Goal: Navigation & Orientation: Find specific page/section

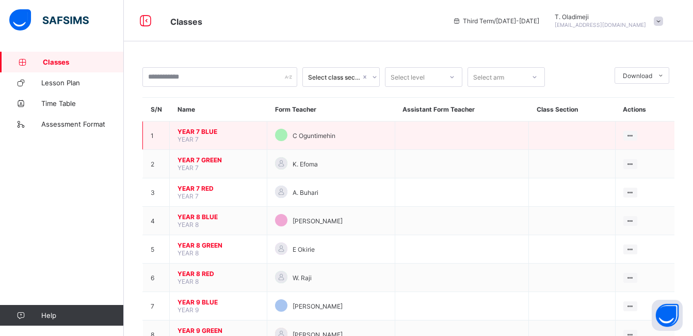
click at [205, 131] on span "YEAR 7 BLUE" at bounding box center [219, 132] width 82 height 8
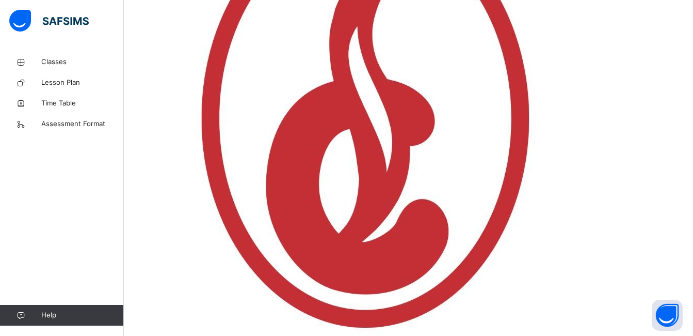
scroll to position [320, 0]
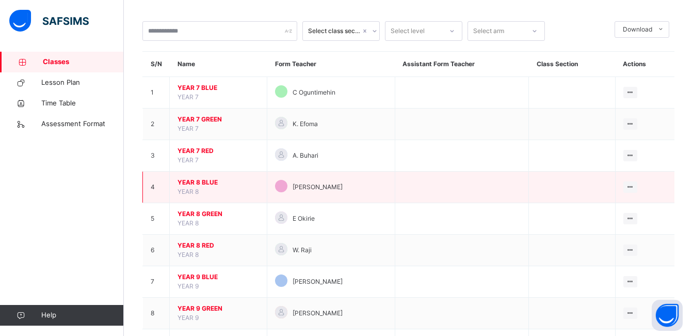
scroll to position [47, 0]
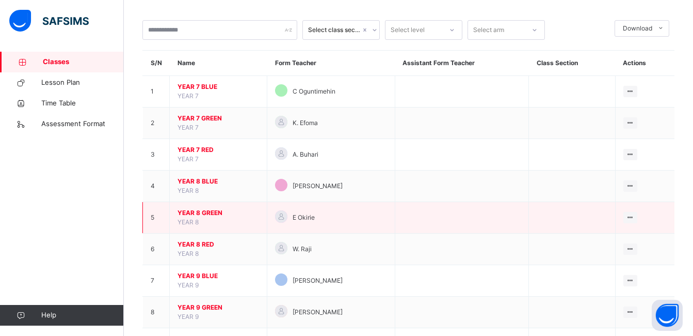
click at [201, 211] on span "YEAR 8 GREEN" at bounding box center [219, 212] width 82 height 9
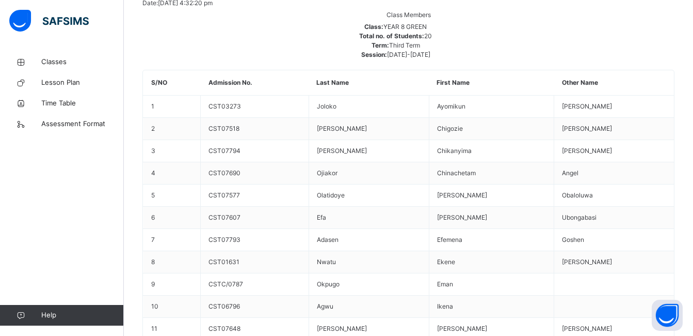
scroll to position [672, 0]
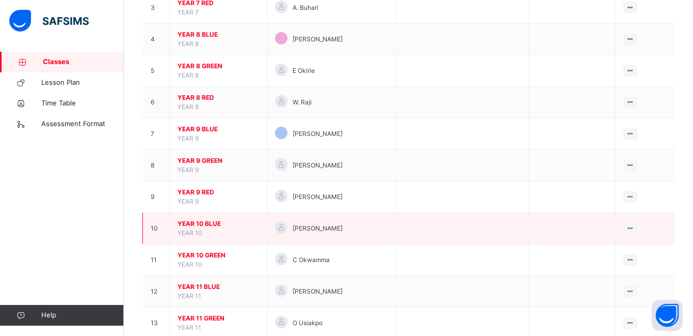
scroll to position [193, 0]
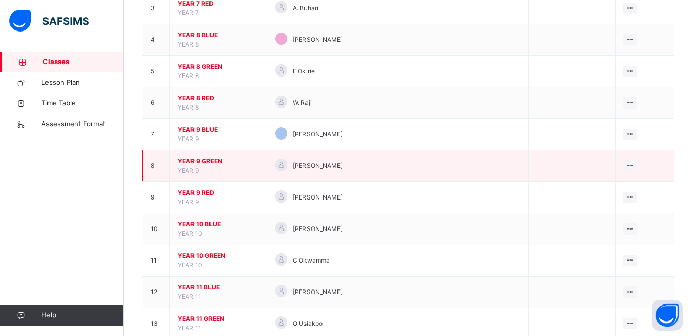
click at [208, 160] on span "YEAR 9 GREEN" at bounding box center [219, 160] width 82 height 9
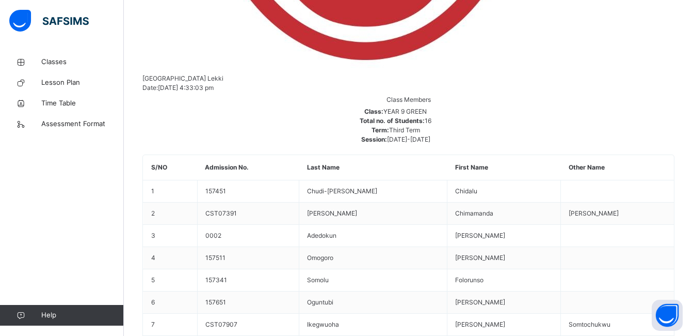
scroll to position [586, 0]
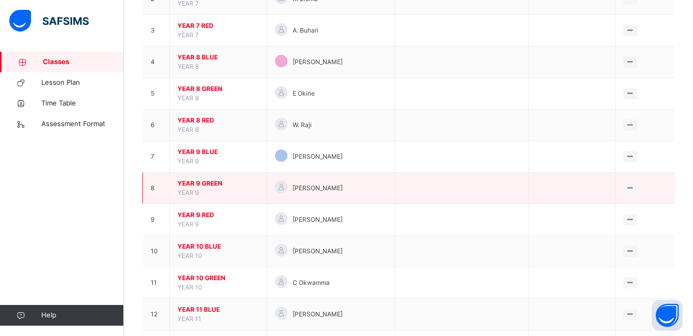
scroll to position [173, 0]
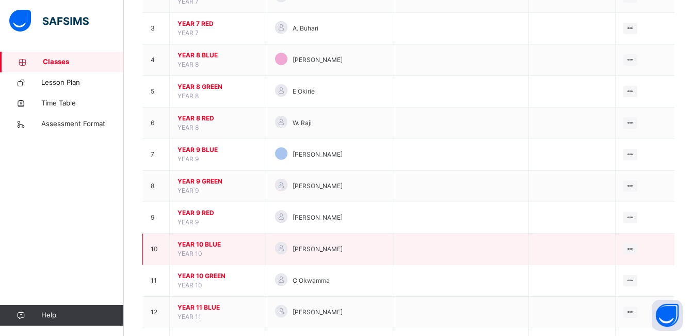
click at [200, 241] on span "YEAR 10 BLUE" at bounding box center [219, 244] width 82 height 9
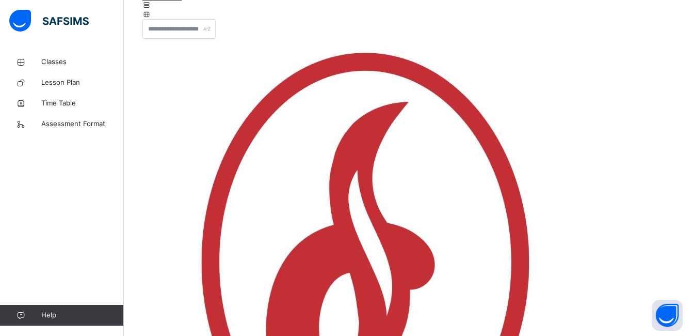
scroll to position [176, 0]
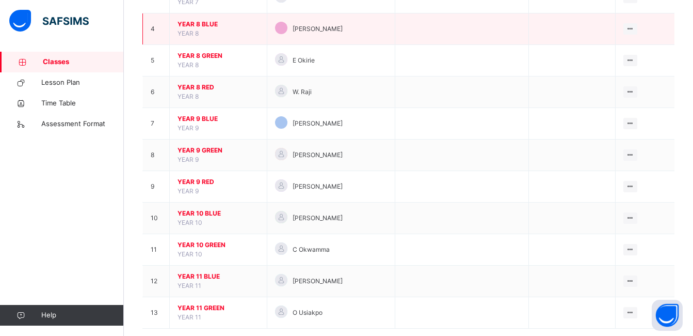
scroll to position [222, 0]
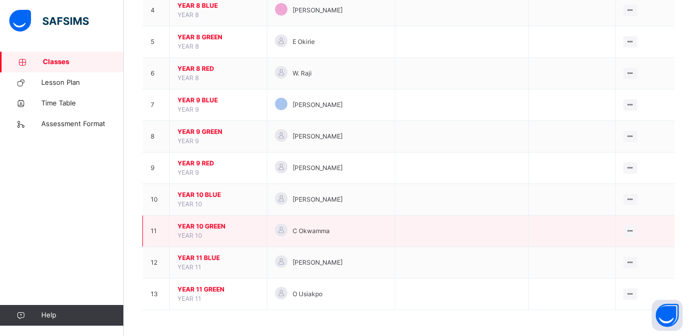
click at [196, 221] on span "YEAR 10 GREEN" at bounding box center [219, 225] width 82 height 9
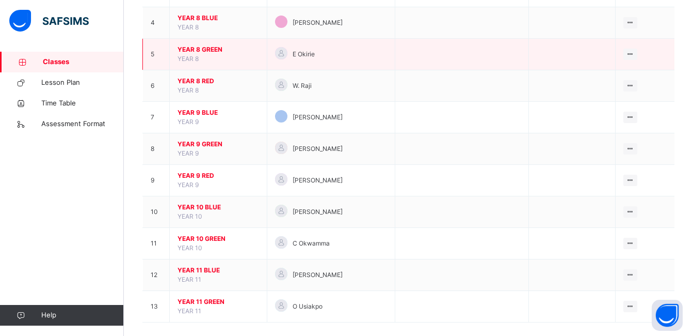
scroll to position [222, 0]
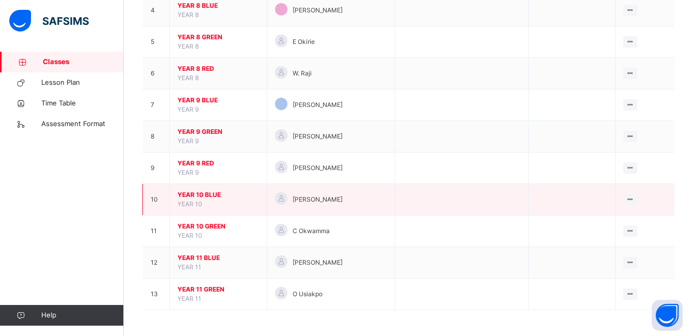
click at [205, 193] on span "YEAR 10 BLUE" at bounding box center [219, 194] width 82 height 9
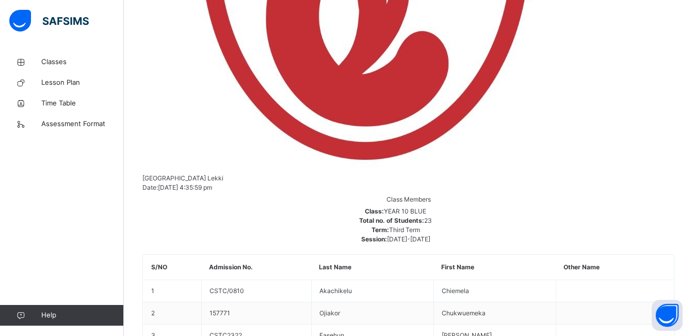
scroll to position [488, 0]
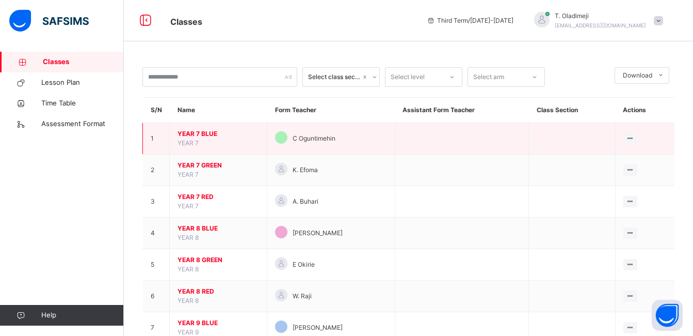
click at [209, 133] on span "YEAR 7 BLUE" at bounding box center [219, 133] width 82 height 9
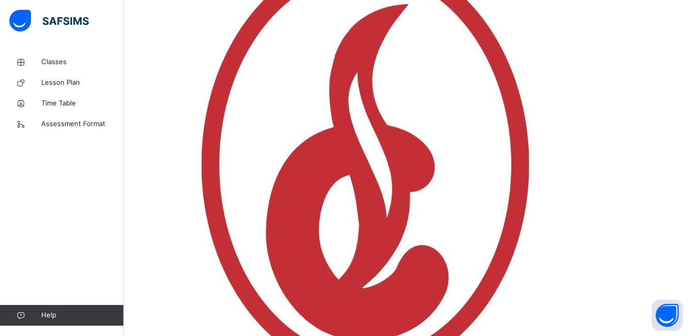
scroll to position [275, 0]
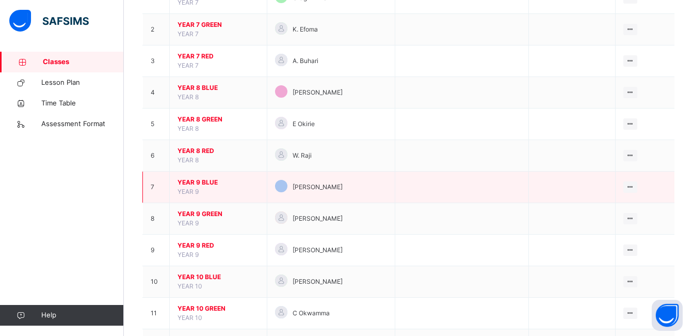
scroll to position [141, 0]
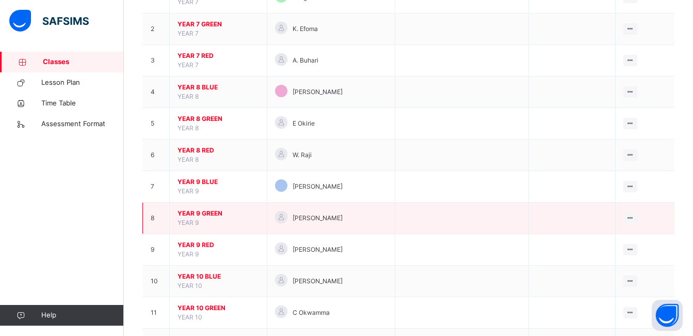
click at [208, 210] on span "YEAR 9 GREEN" at bounding box center [219, 213] width 82 height 9
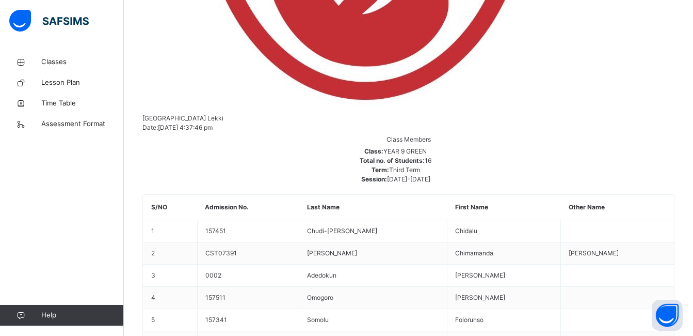
scroll to position [558, 0]
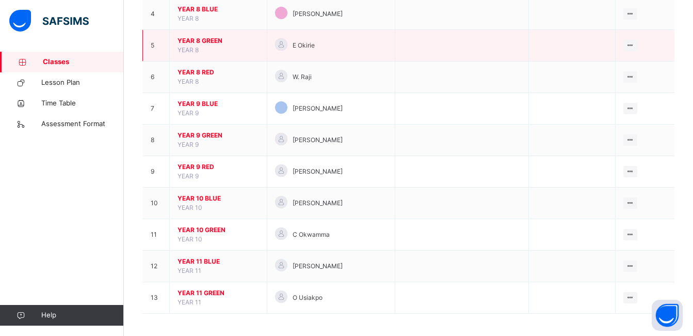
scroll to position [222, 0]
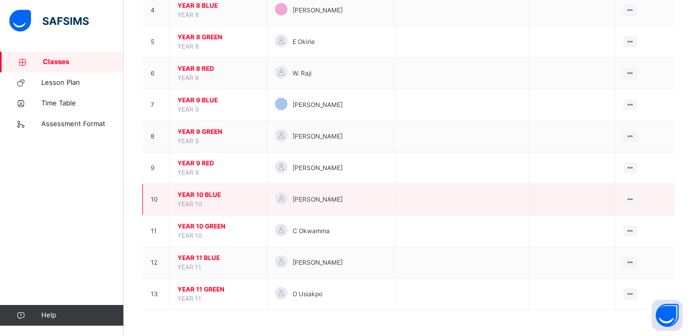
click at [202, 193] on span "YEAR 10 BLUE" at bounding box center [219, 194] width 82 height 9
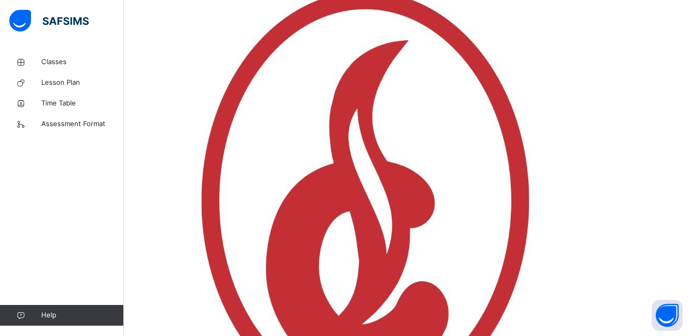
scroll to position [237, 0]
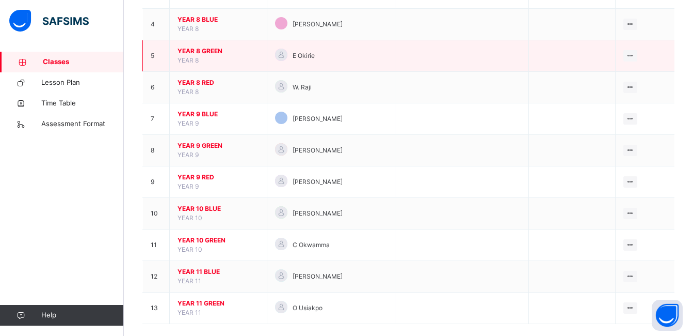
scroll to position [222, 0]
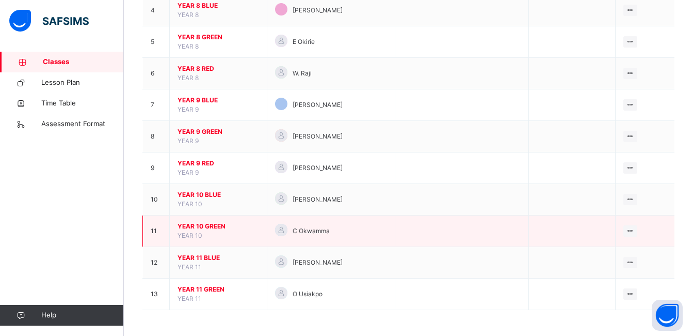
click at [214, 224] on span "YEAR 10 GREEN" at bounding box center [219, 225] width 82 height 9
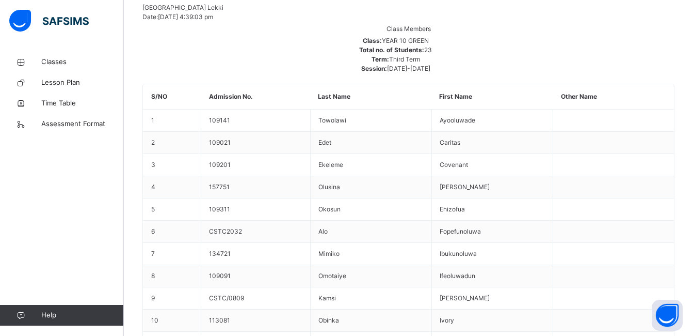
scroll to position [658, 0]
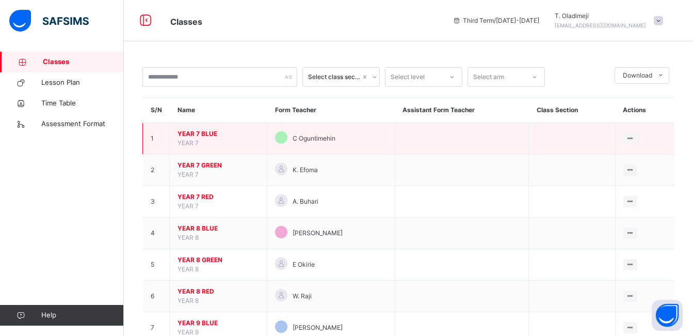
click at [202, 133] on span "YEAR 7 BLUE" at bounding box center [219, 133] width 82 height 9
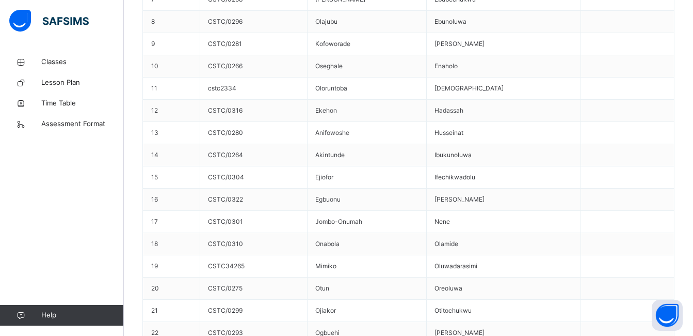
scroll to position [913, 0]
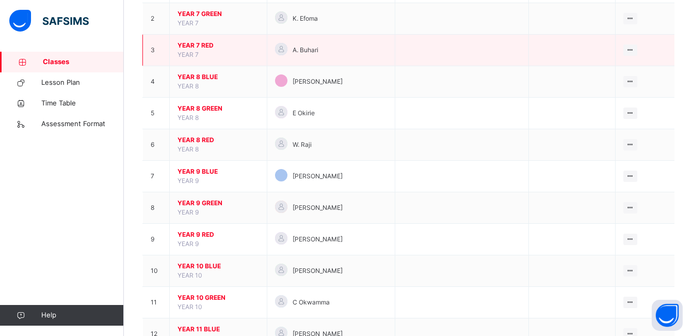
scroll to position [152, 0]
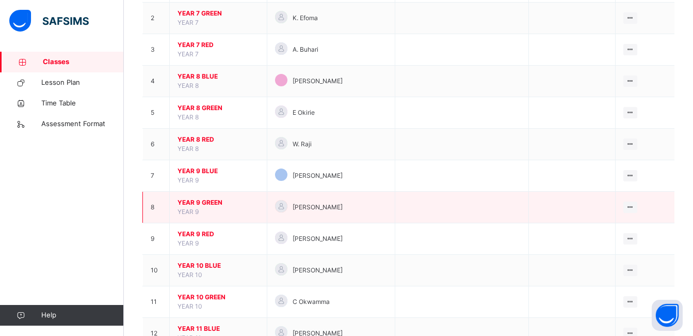
click at [203, 204] on span "YEAR 9 GREEN" at bounding box center [219, 202] width 82 height 9
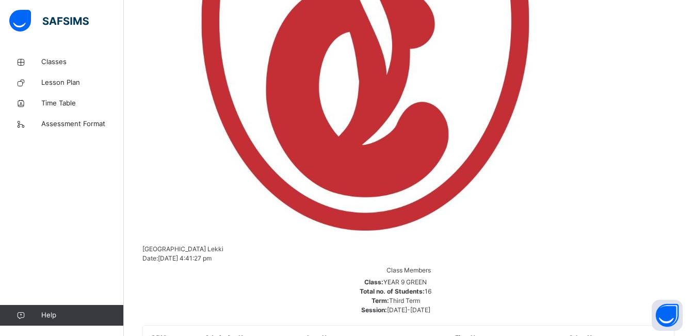
scroll to position [420, 0]
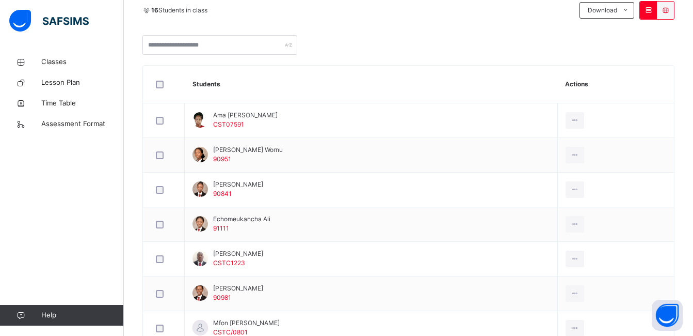
scroll to position [233, 0]
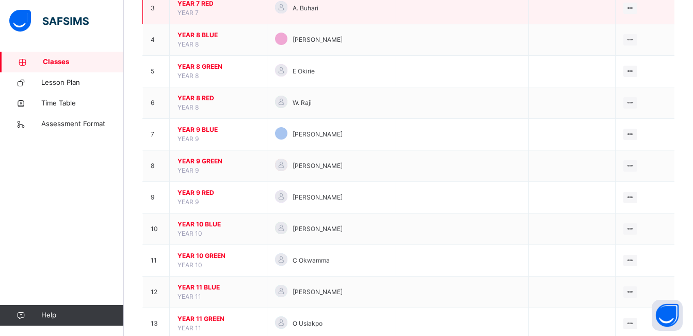
scroll to position [222, 0]
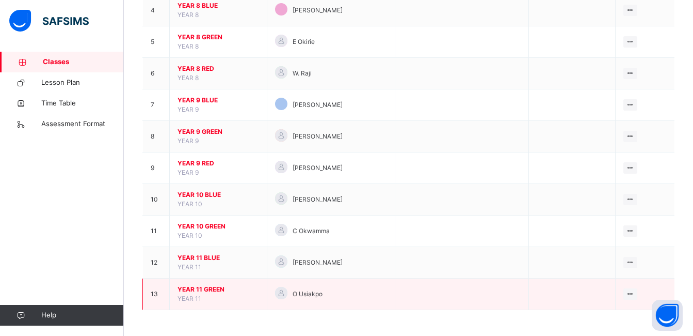
click at [202, 290] on span "YEAR 11 GREEN" at bounding box center [219, 288] width 82 height 9
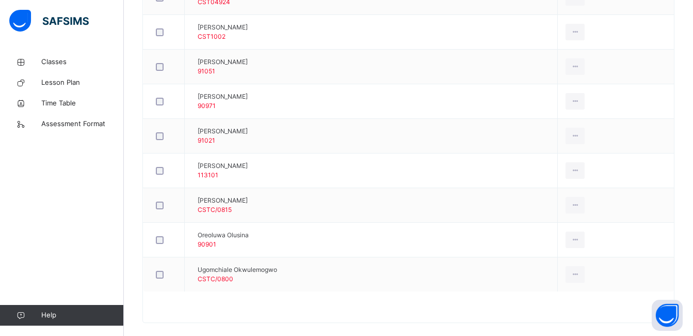
scroll to position [613, 0]
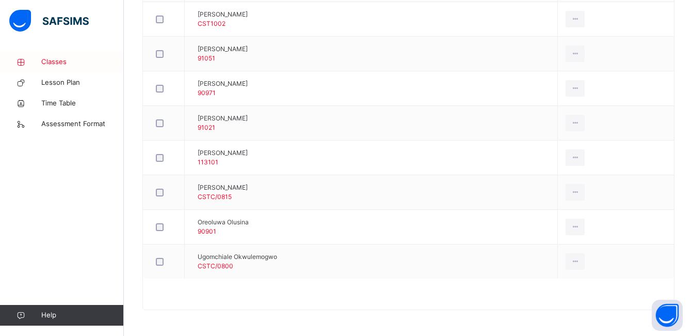
click at [59, 57] on span "Classes" at bounding box center [82, 62] width 83 height 10
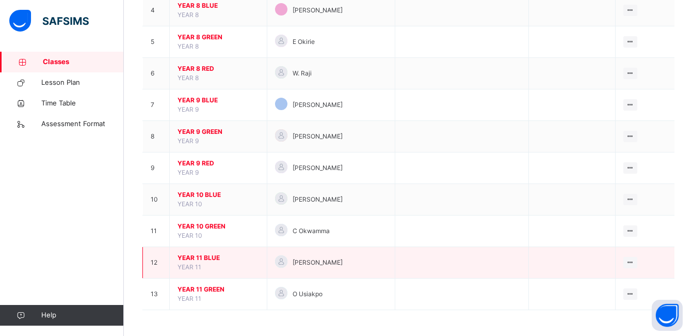
scroll to position [222, 0]
click at [210, 257] on span "YEAR 11 BLUE" at bounding box center [219, 257] width 82 height 9
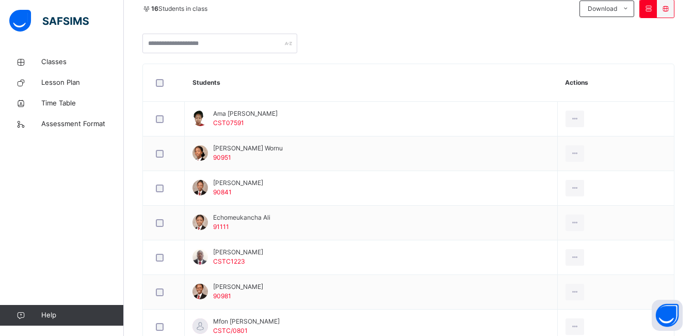
scroll to position [236, 0]
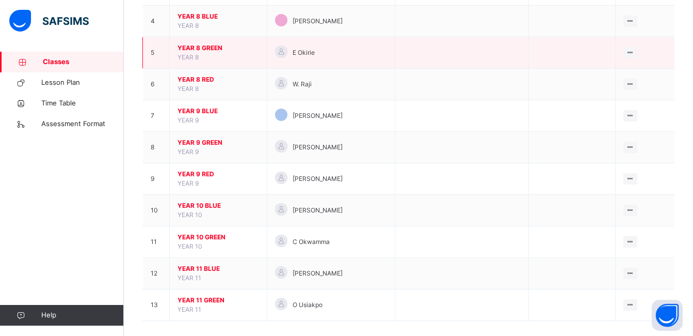
scroll to position [222, 0]
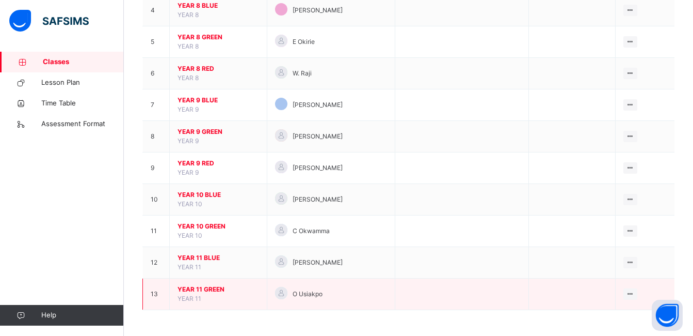
click at [213, 285] on span "YEAR 11 GREEN" at bounding box center [219, 288] width 82 height 9
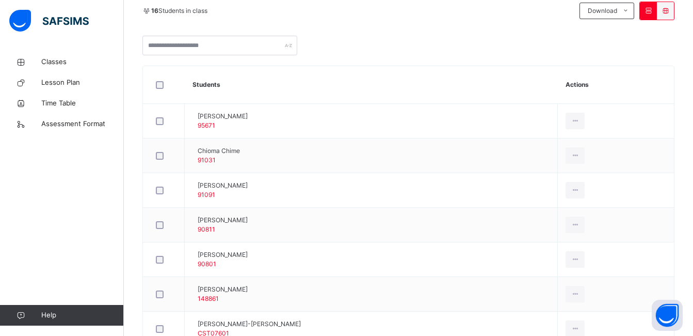
scroll to position [233, 0]
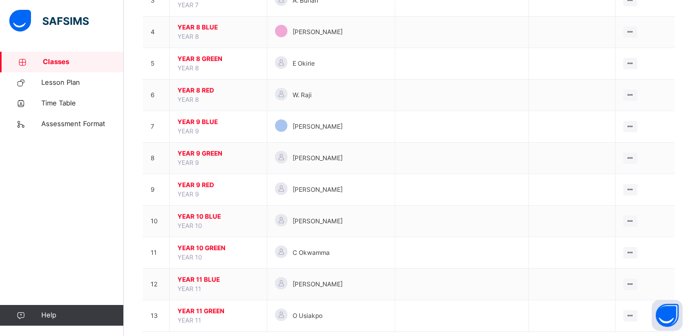
scroll to position [222, 0]
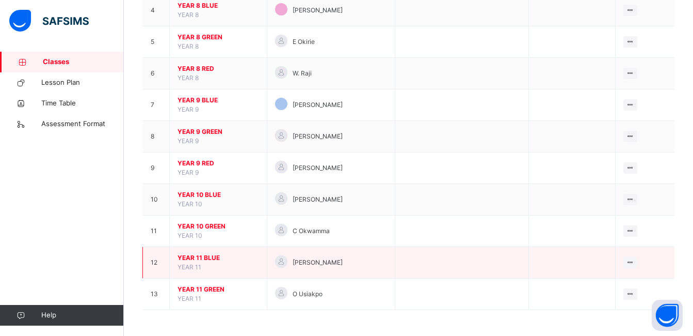
click at [208, 256] on span "YEAR 11 BLUE" at bounding box center [219, 257] width 82 height 9
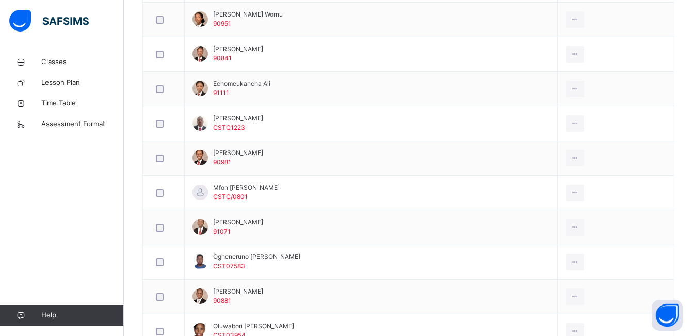
scroll to position [371, 0]
click at [45, 60] on span "Classes" at bounding box center [82, 62] width 83 height 10
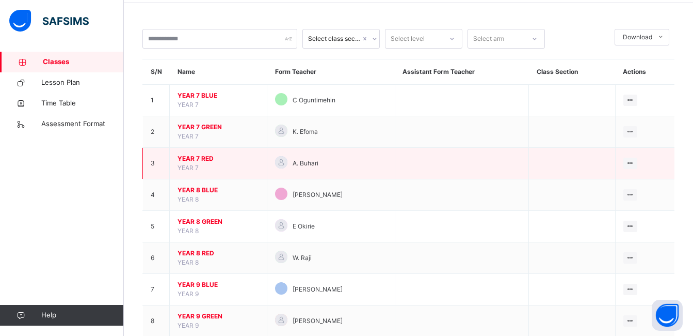
scroll to position [63, 0]
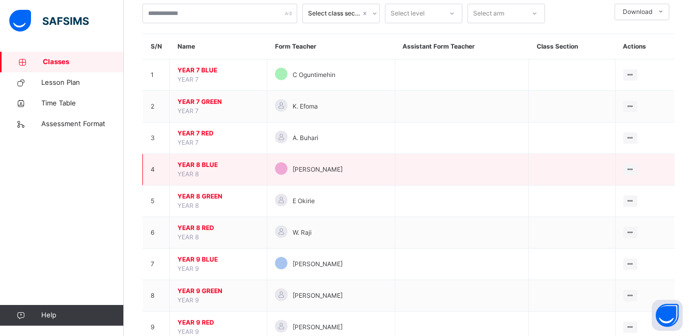
click at [204, 162] on span "YEAR 8 BLUE" at bounding box center [219, 164] width 82 height 9
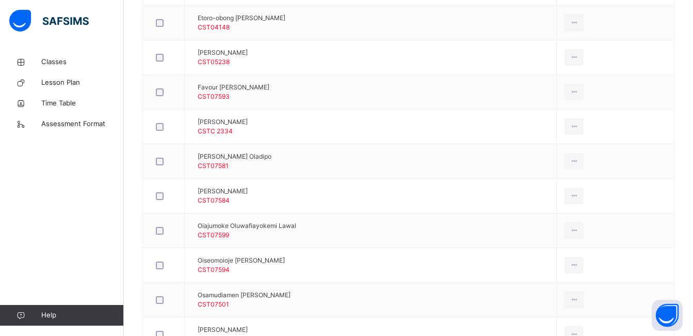
scroll to position [437, 0]
